Goal: Task Accomplishment & Management: Use online tool/utility

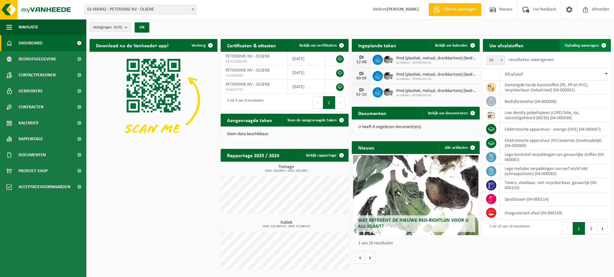
click at [585, 45] on span "Ophaling aanvragen" at bounding box center [582, 45] width 34 height 4
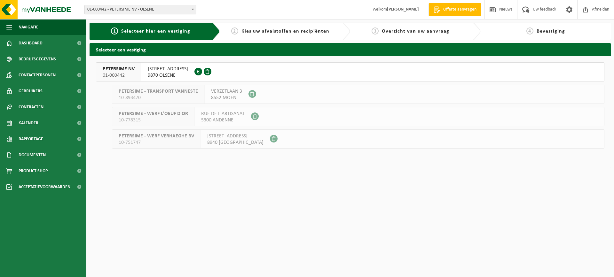
click at [254, 69] on button "PETERSIME NV 01-000442 CENTRUMSTRAAT 125 9870 OLSENE 0404.527.612" at bounding box center [350, 71] width 508 height 19
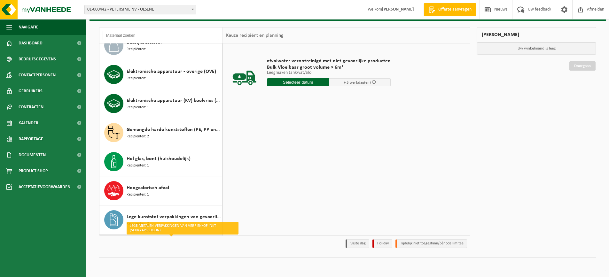
scroll to position [12, 0]
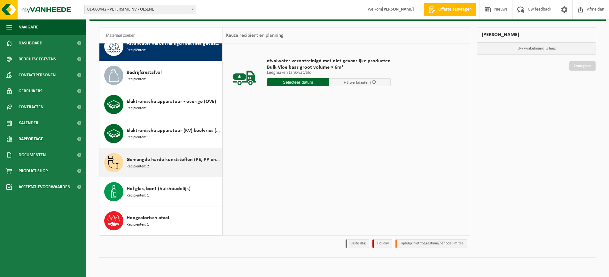
click at [180, 163] on span "Gemengde harde kunststoffen (PE, PP en PVC), recycleerbaar (industrieel)" at bounding box center [174, 160] width 94 height 8
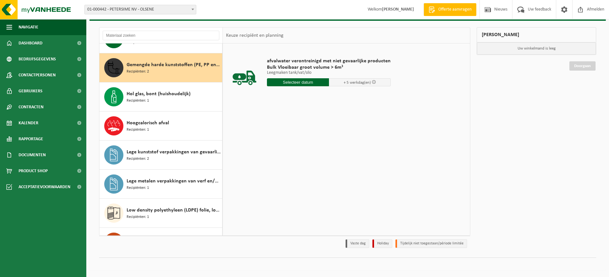
scroll to position [116, 0]
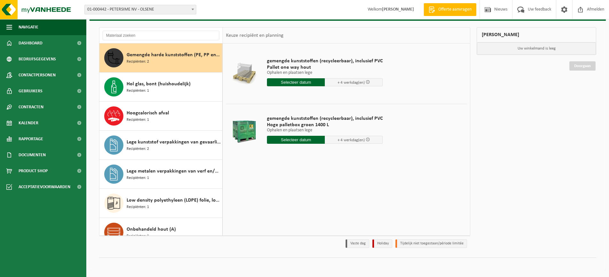
click at [301, 139] on input "text" at bounding box center [296, 140] width 58 height 8
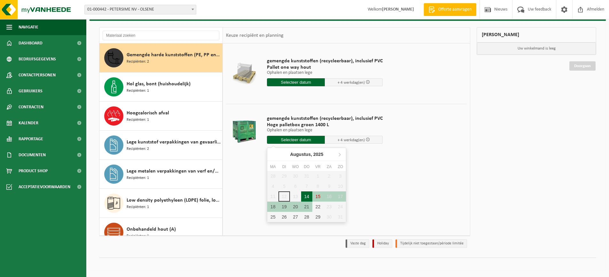
click at [307, 197] on div "14" at bounding box center [306, 196] width 11 height 10
type input "Van 2025-08-14"
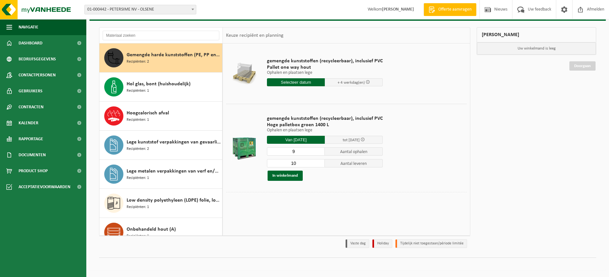
type input "9"
click at [319, 152] on input "9" at bounding box center [296, 151] width 58 height 8
type input "9"
click at [318, 164] on input "9" at bounding box center [296, 163] width 58 height 8
click at [285, 176] on button "In winkelmand" at bounding box center [285, 176] width 35 height 10
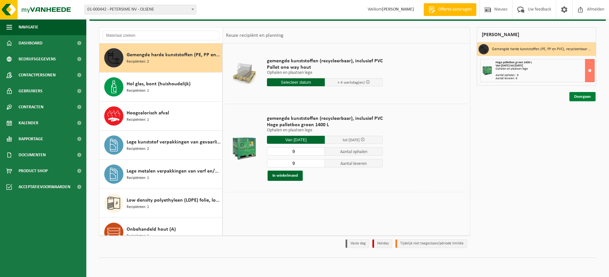
click at [582, 95] on link "Doorgaan" at bounding box center [582, 96] width 26 height 9
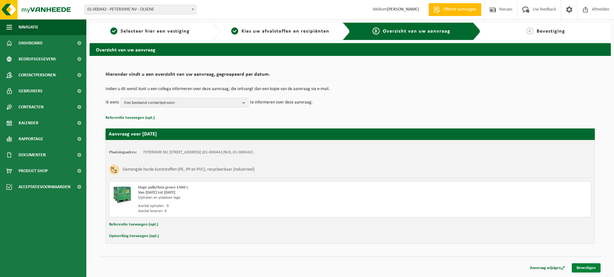
click at [583, 269] on link "Bevestigen" at bounding box center [586, 267] width 29 height 9
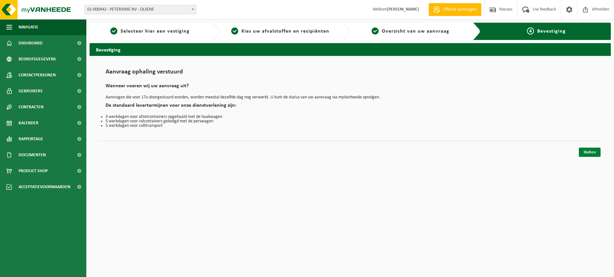
click at [586, 151] on link "Sluiten" at bounding box center [590, 152] width 22 height 9
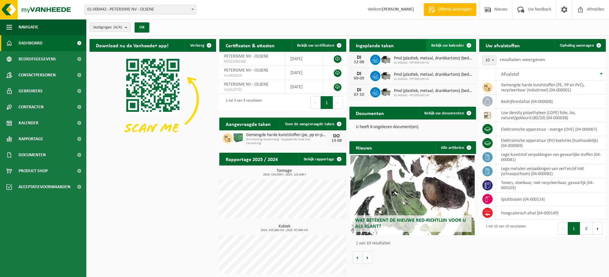
click at [451, 46] on span "Bekijk uw kalender" at bounding box center [447, 45] width 33 height 4
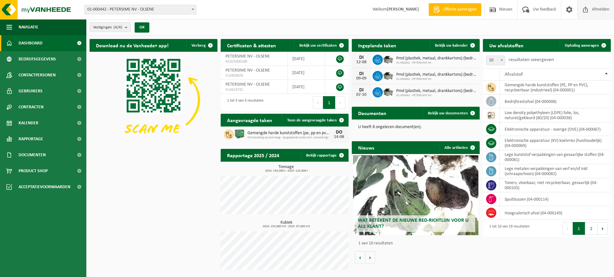
click at [601, 10] on span "Afmelden" at bounding box center [600, 9] width 20 height 19
